Goal: Task Accomplishment & Management: Manage account settings

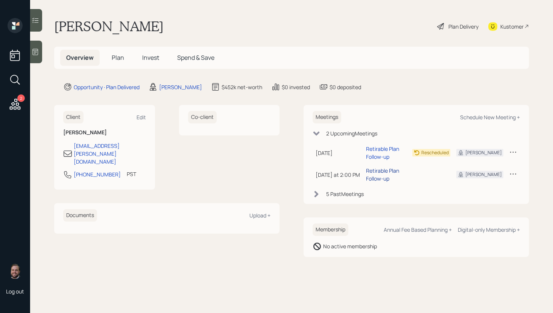
click at [397, 167] on div "Retirable Plan Follow-up" at bounding box center [386, 175] width 40 height 16
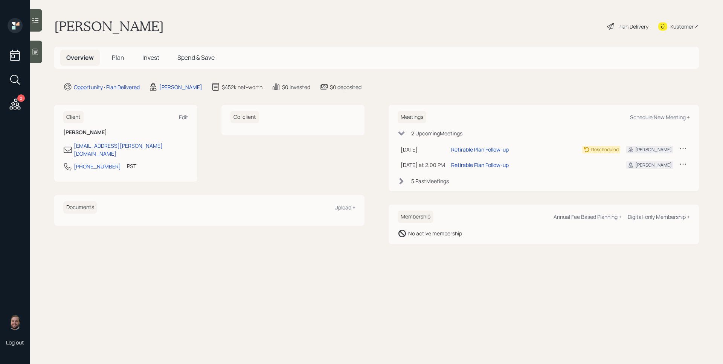
click at [113, 58] on span "Plan" at bounding box center [118, 57] width 12 height 8
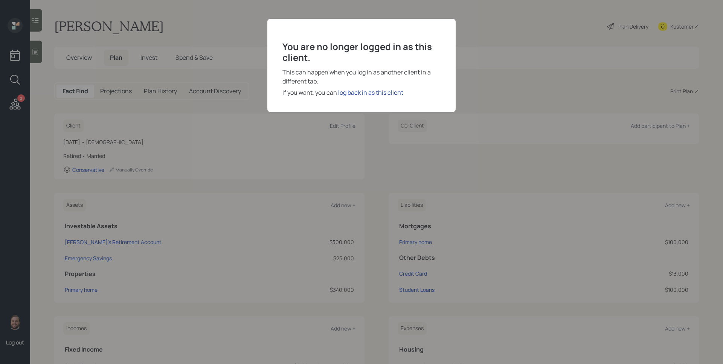
click at [385, 92] on div "log back in as this client" at bounding box center [370, 92] width 65 height 9
